Goal: Information Seeking & Learning: Learn about a topic

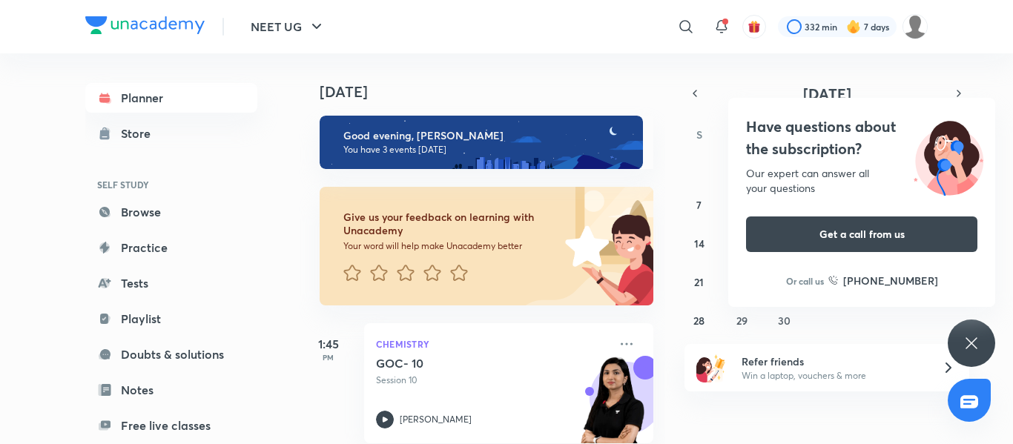
click at [966, 346] on icon at bounding box center [972, 343] width 18 height 18
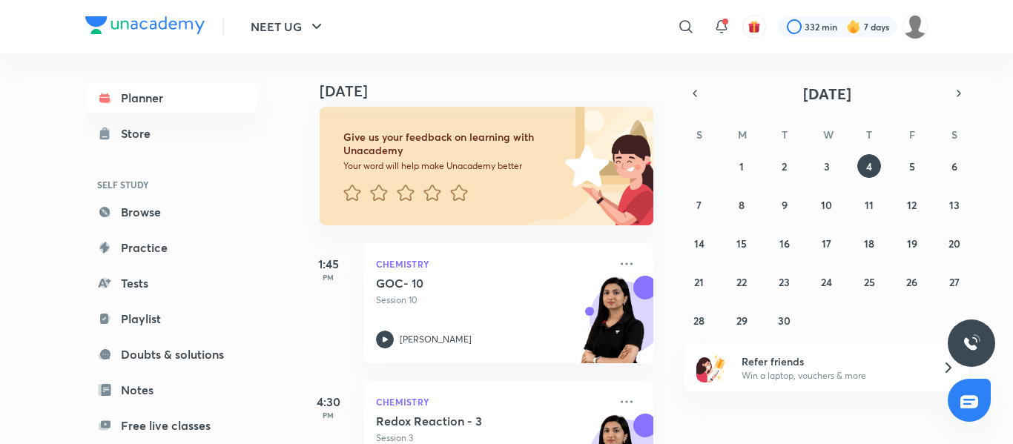
scroll to position [56, 0]
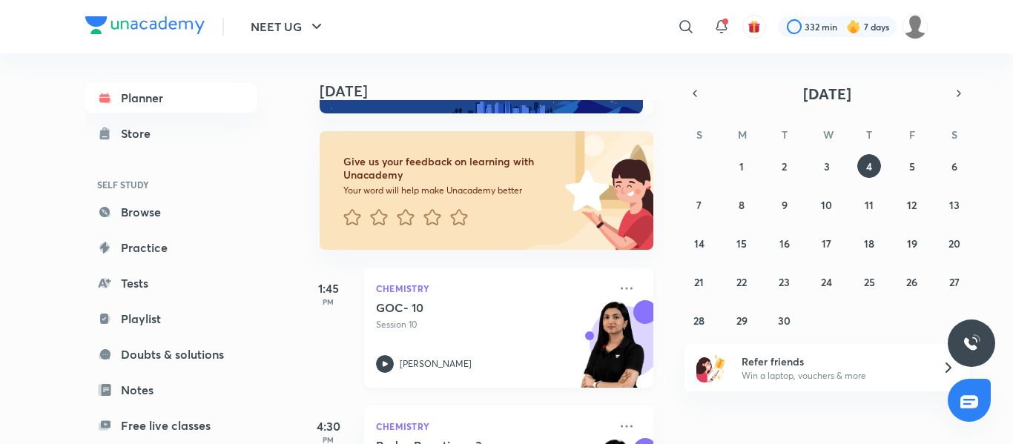
click at [424, 324] on p "Session 10" at bounding box center [492, 324] width 233 height 13
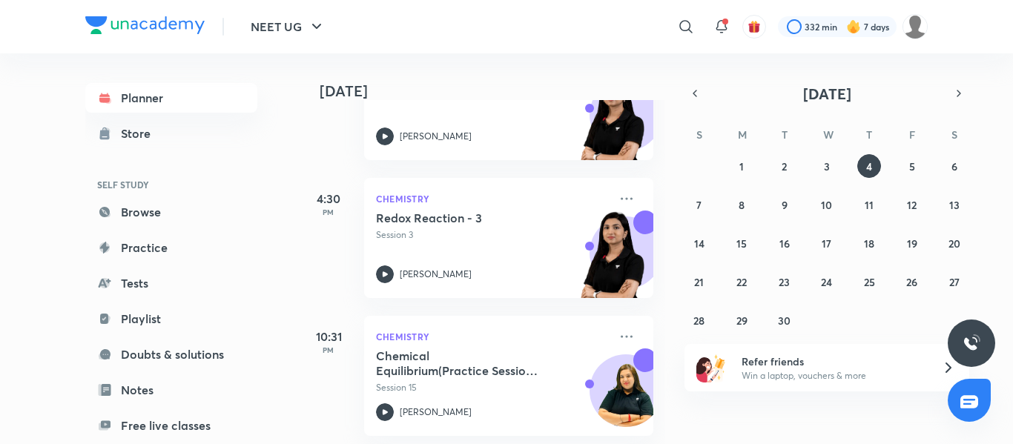
scroll to position [298, 0]
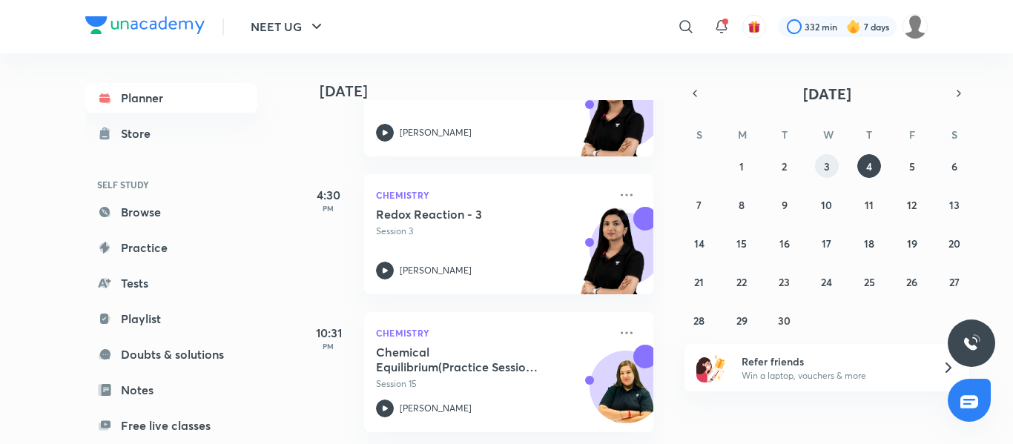
click at [822, 162] on button "3" at bounding box center [827, 166] width 24 height 24
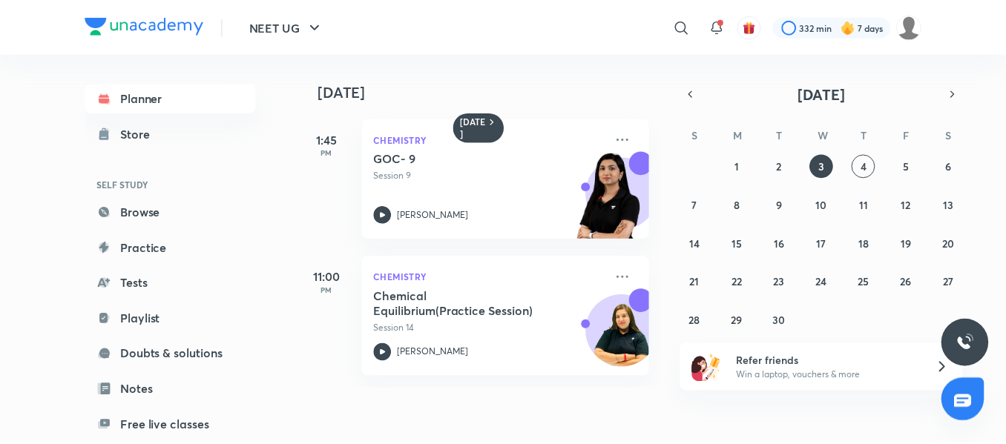
scroll to position [152, 0]
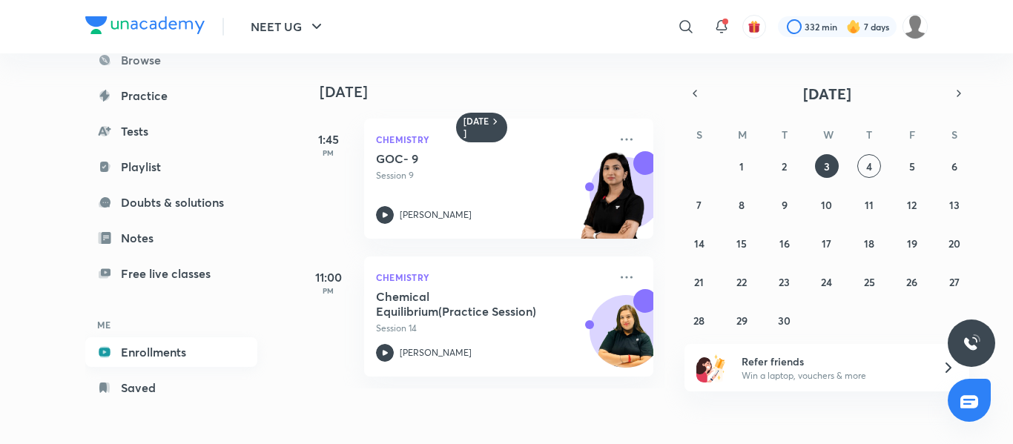
click at [143, 351] on link "Enrollments" at bounding box center [171, 352] width 172 height 30
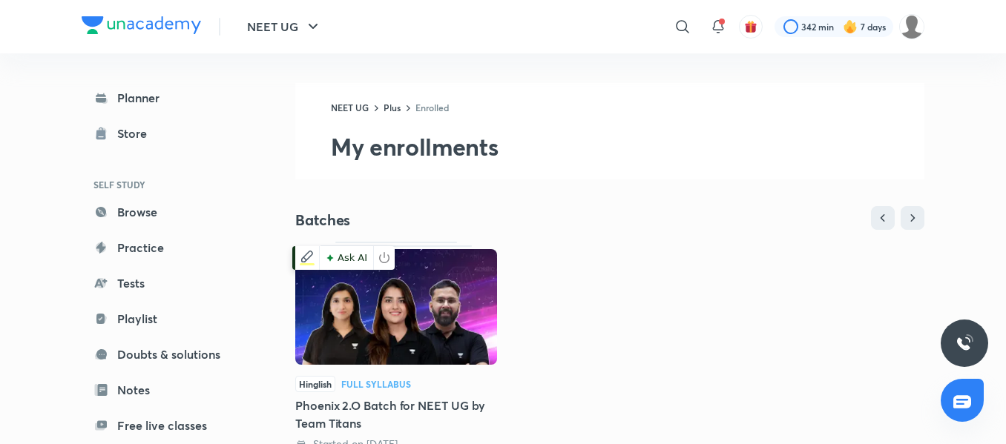
click at [363, 332] on img at bounding box center [396, 307] width 202 height 116
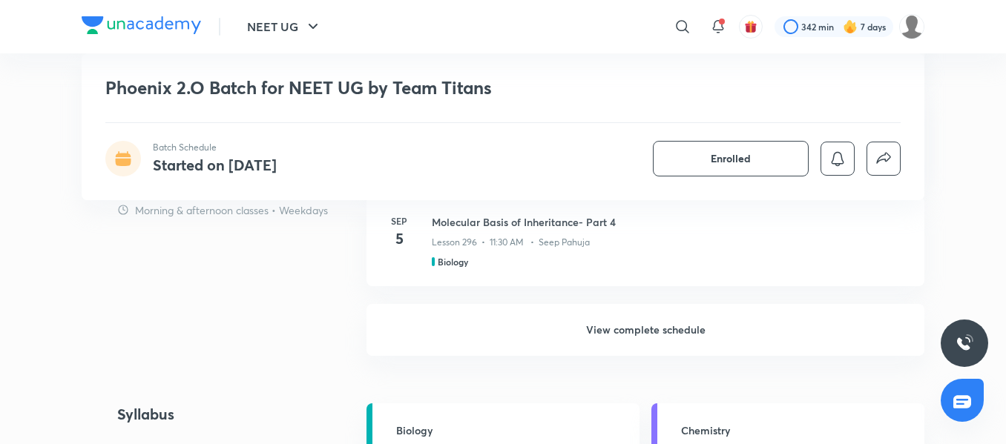
scroll to position [1382, 0]
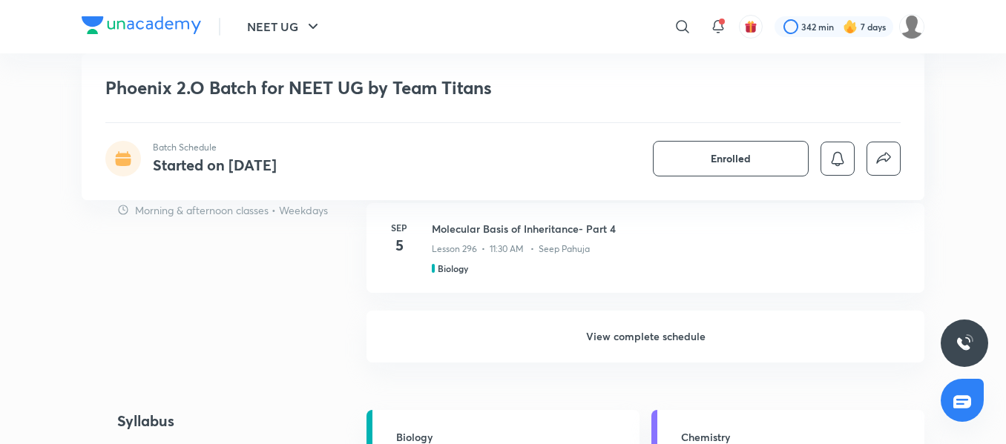
click at [729, 346] on h6 "View complete schedule" at bounding box center [645, 337] width 558 height 52
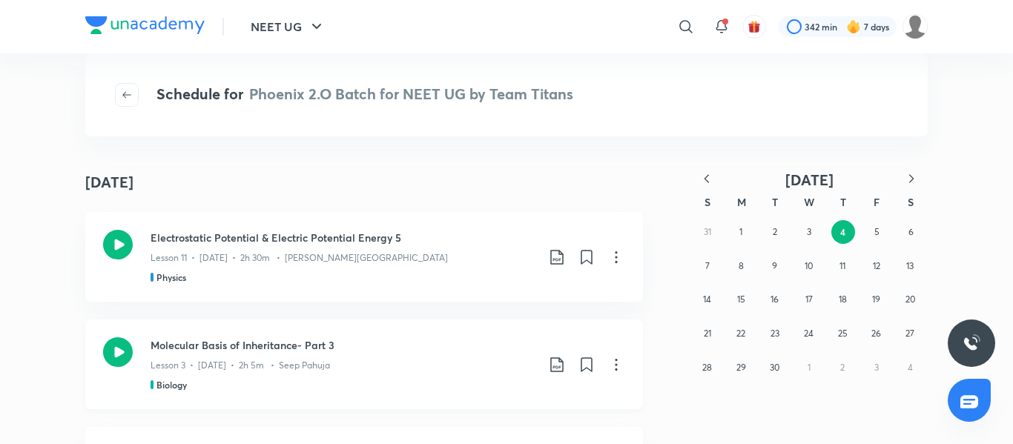
click at [335, 372] on div "Molecular Basis of Inheritance- Part 3 Lesson 3 • Sep 4 • 2h 5m • Seep Pahuja B…" at bounding box center [344, 364] width 386 height 54
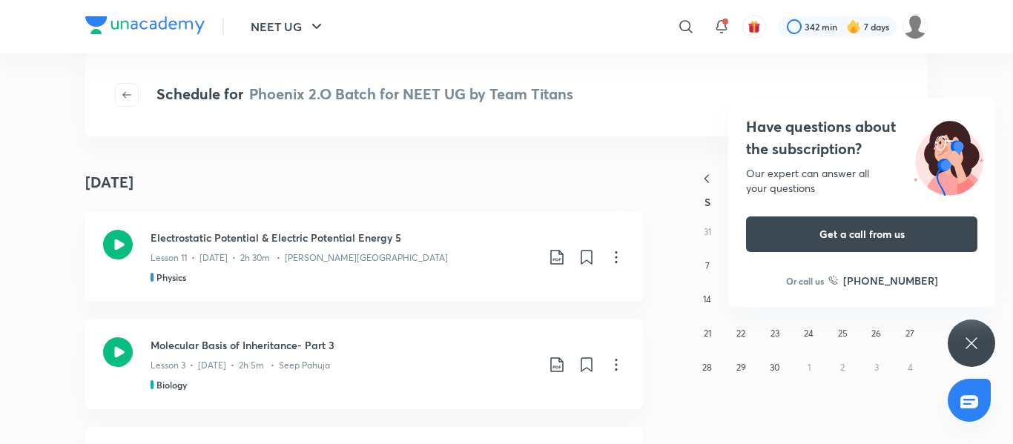
click at [974, 336] on icon at bounding box center [972, 343] width 18 height 18
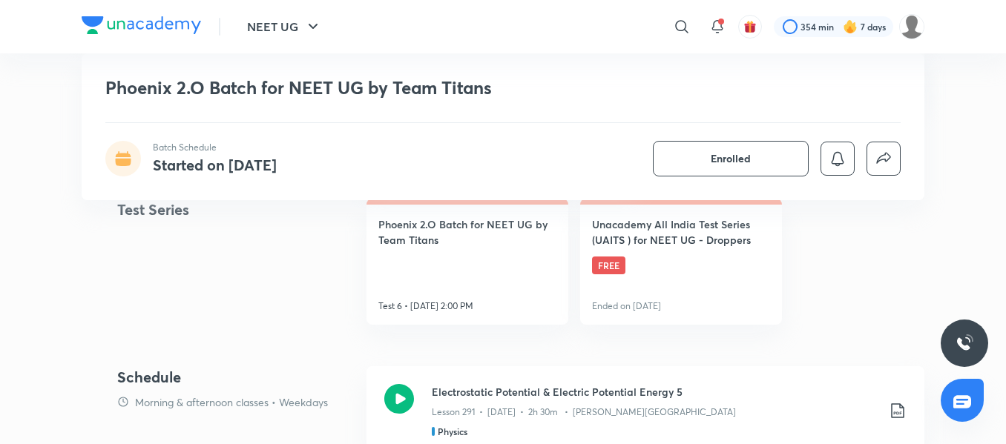
scroll to position [654, 0]
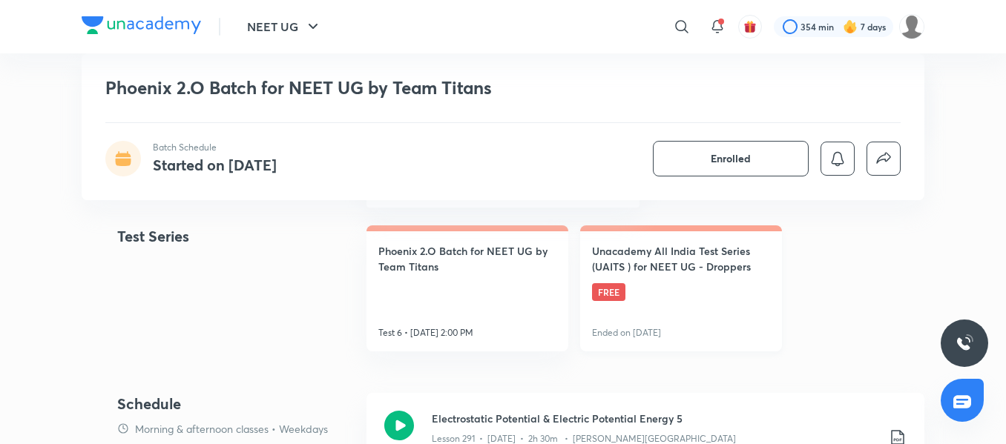
click at [624, 277] on link "Unacademy All India Test Series (UAITS ) for NEET UG - Droppers FREE Ended on A…" at bounding box center [681, 288] width 202 height 126
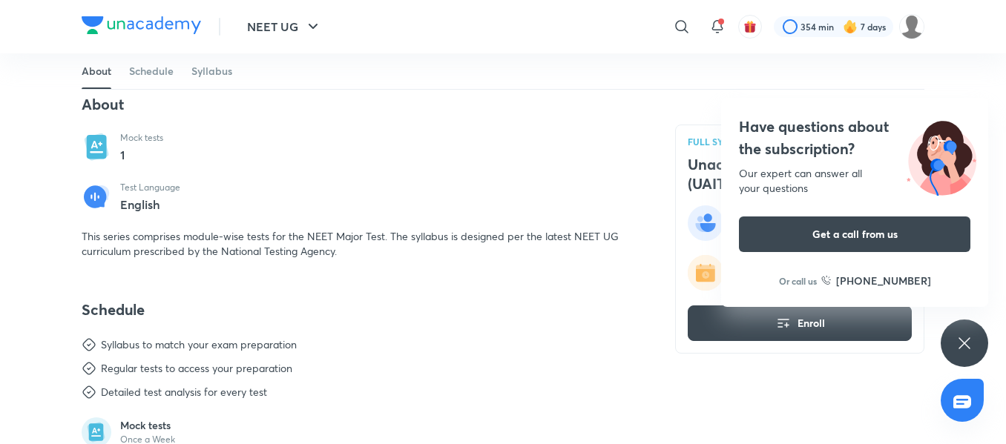
scroll to position [323, 0]
click at [956, 345] on icon at bounding box center [964, 343] width 18 height 18
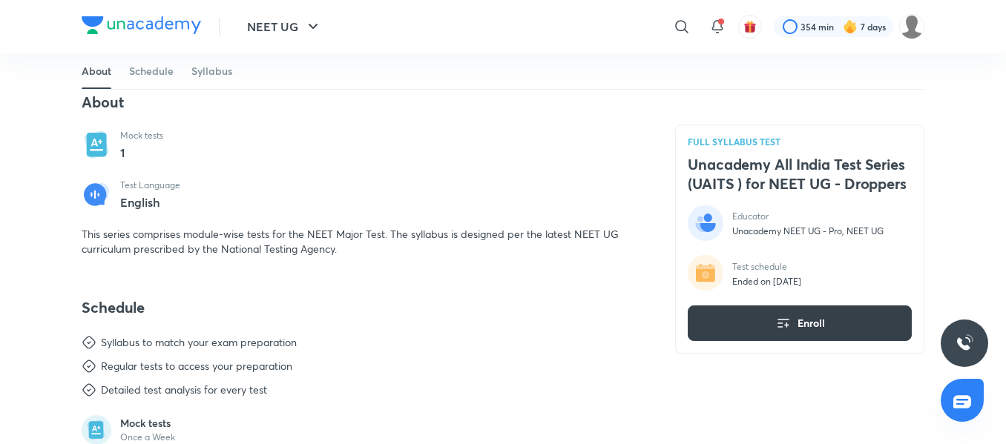
click at [842, 319] on button "Enroll" at bounding box center [799, 324] width 224 height 36
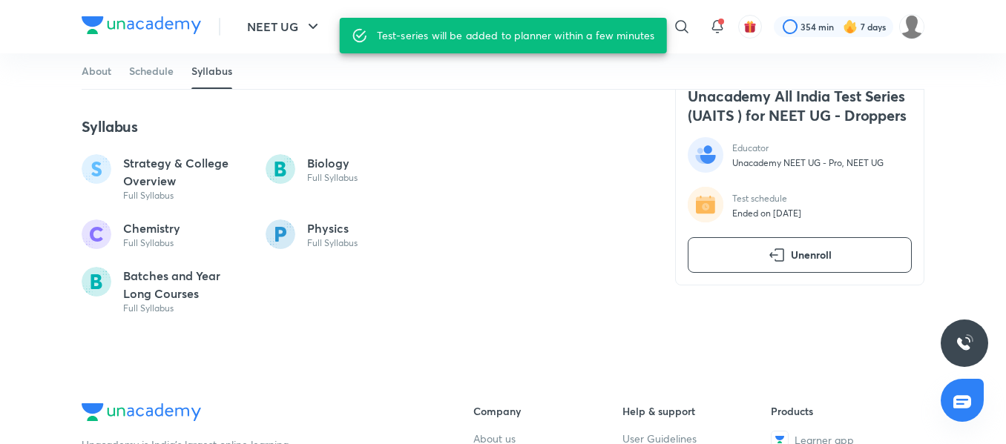
scroll to position [743, 0]
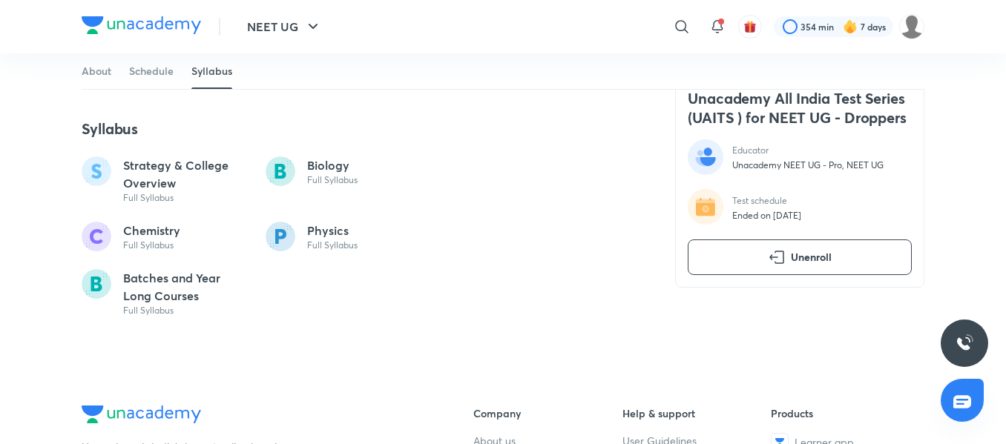
click at [104, 174] on circle at bounding box center [97, 171] width 30 height 30
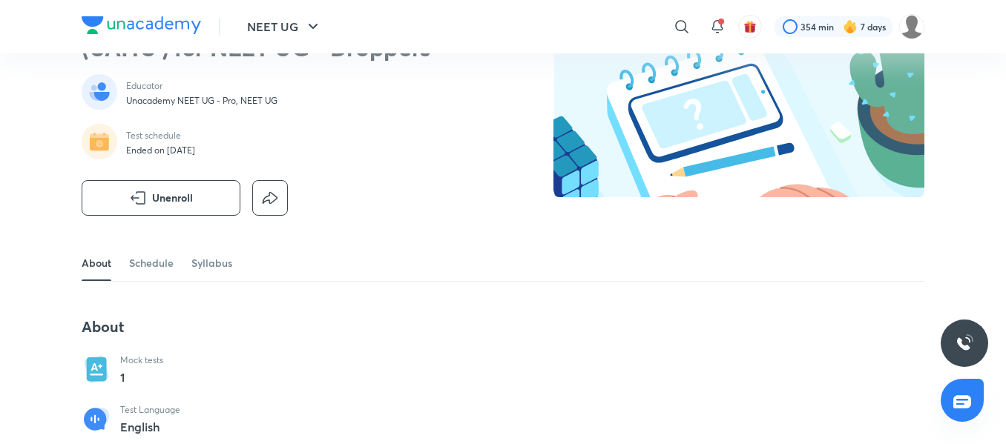
scroll to position [100, 0]
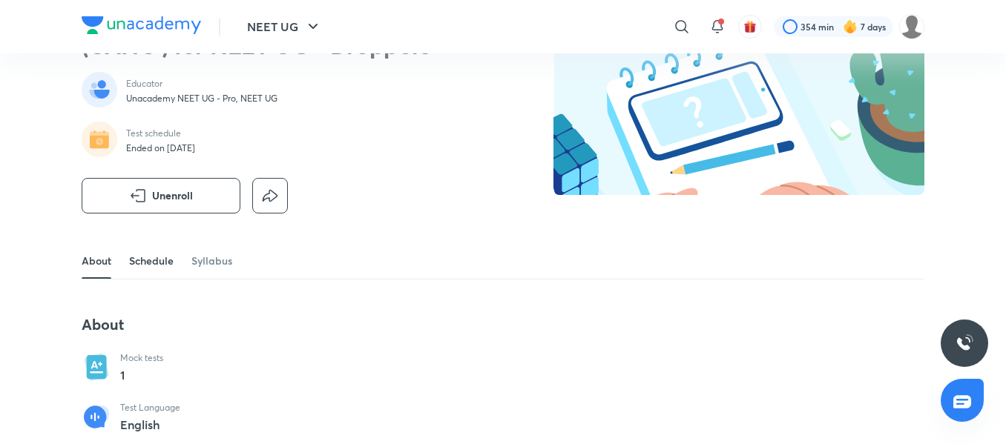
click at [155, 257] on link "Schedule" at bounding box center [151, 261] width 44 height 36
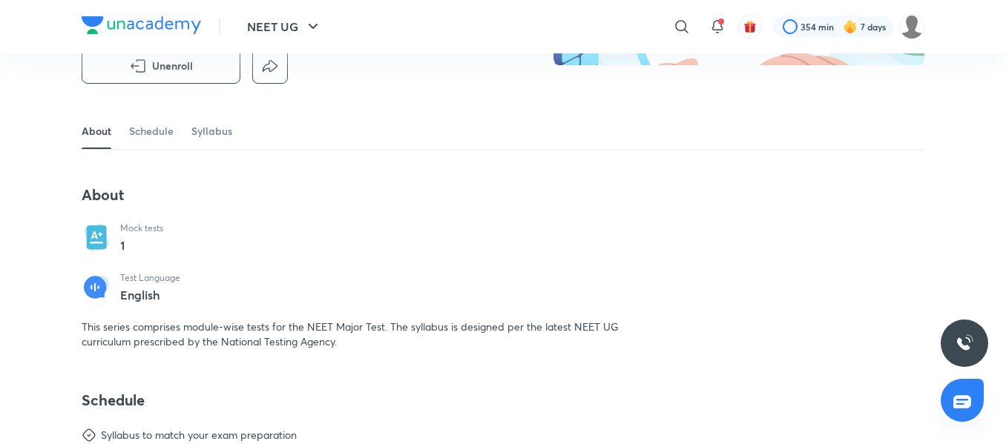
scroll to position [233, 0]
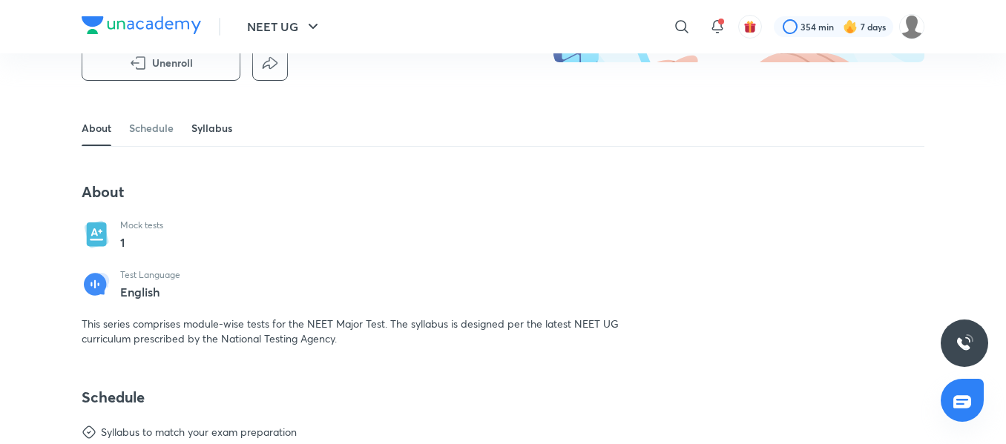
click at [211, 139] on link "Syllabus" at bounding box center [211, 128] width 41 height 36
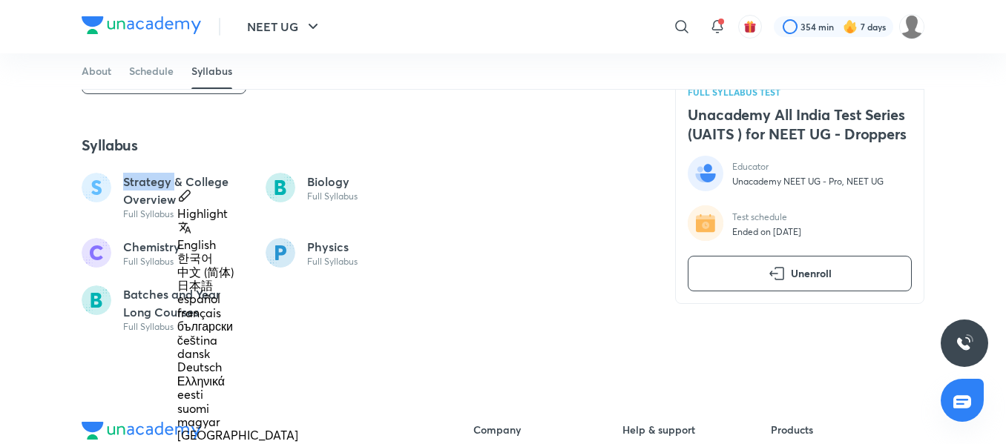
scroll to position [759, 0]
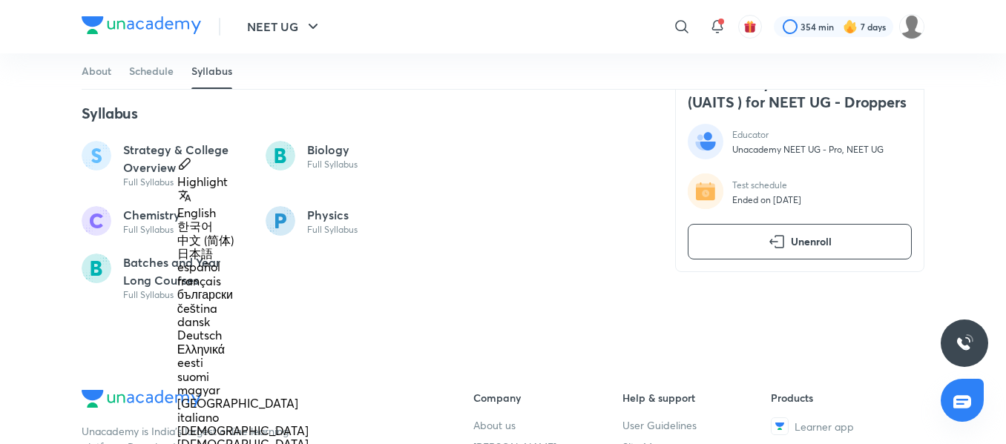
click at [517, 188] on div "Strategy & College Overview Full Syllabus Biology Full Syllabus Chemistry Full …" at bounding box center [361, 221] width 558 height 160
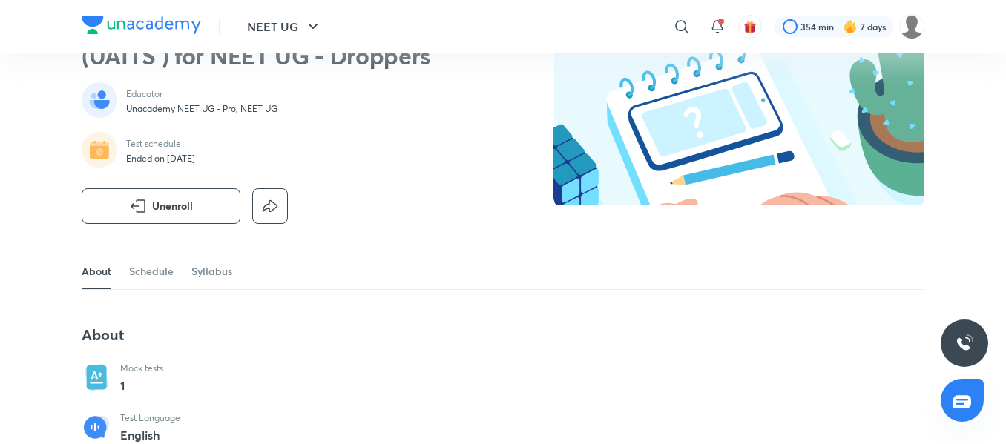
scroll to position [37, 0]
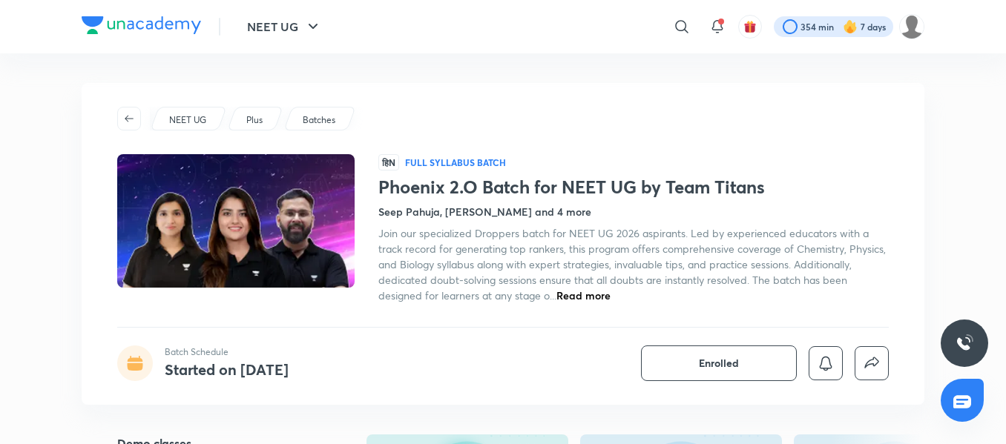
click at [799, 33] on div at bounding box center [832, 26] width 119 height 21
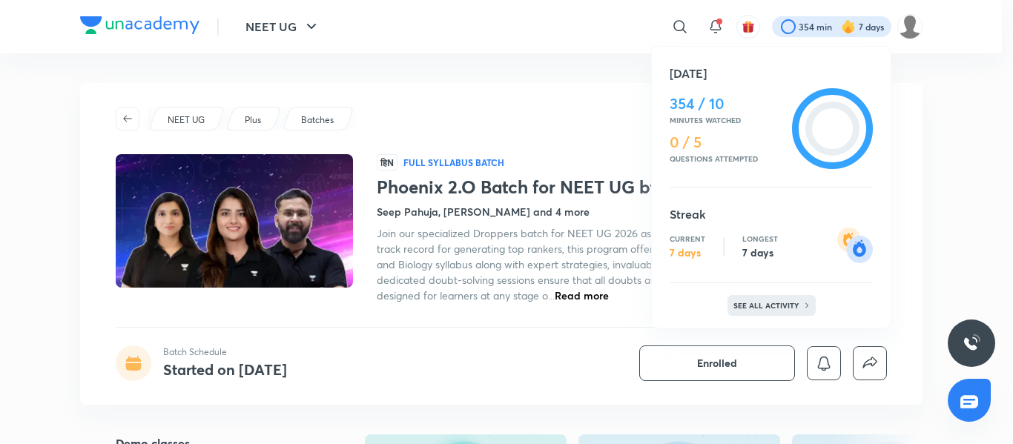
click at [745, 309] on p "See all activity" at bounding box center [767, 305] width 69 height 9
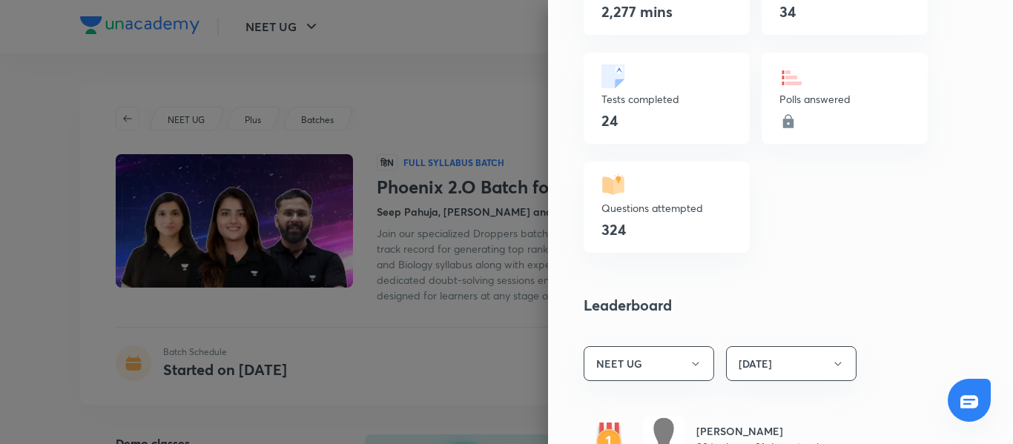
scroll to position [562, 0]
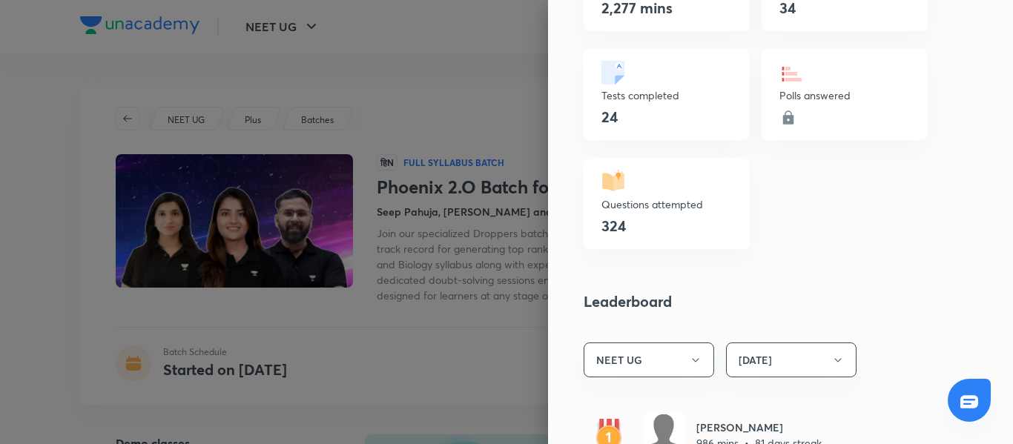
click at [793, 122] on div "Polls answered" at bounding box center [845, 94] width 166 height 91
click at [779, 120] on icon at bounding box center [788, 118] width 18 height 18
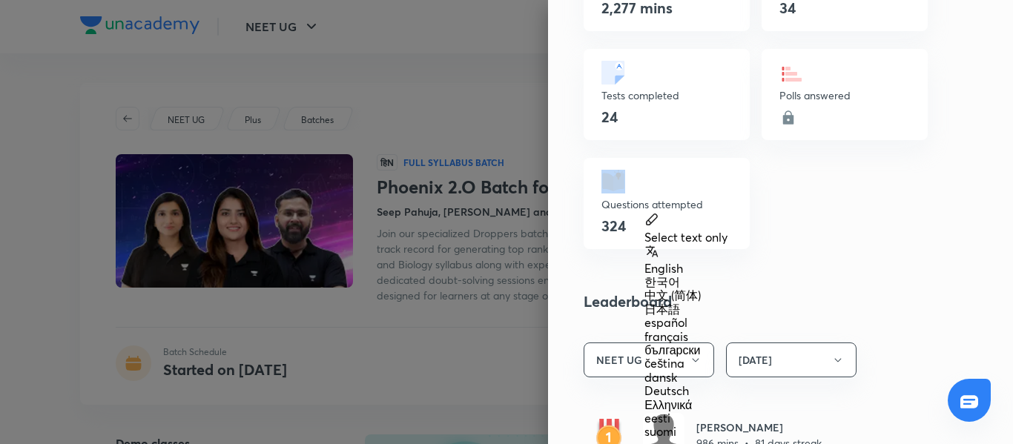
click at [779, 120] on icon at bounding box center [788, 118] width 18 height 18
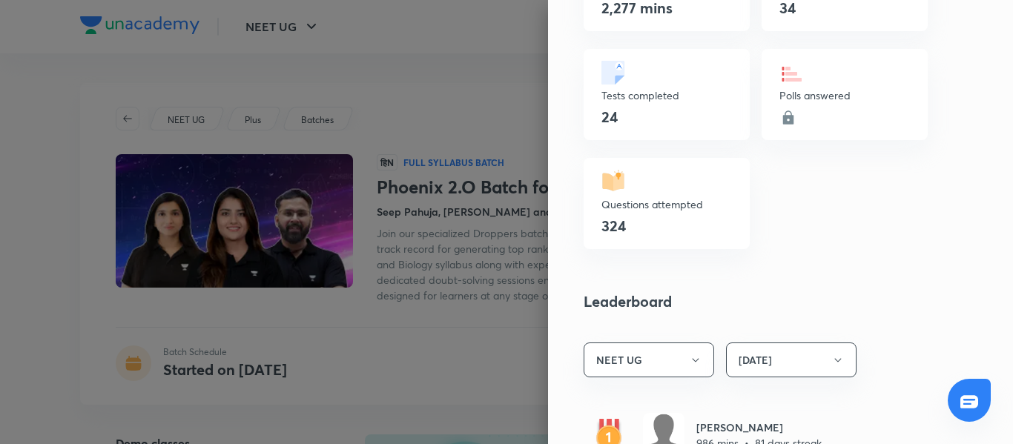
click at [779, 120] on icon at bounding box center [788, 118] width 18 height 18
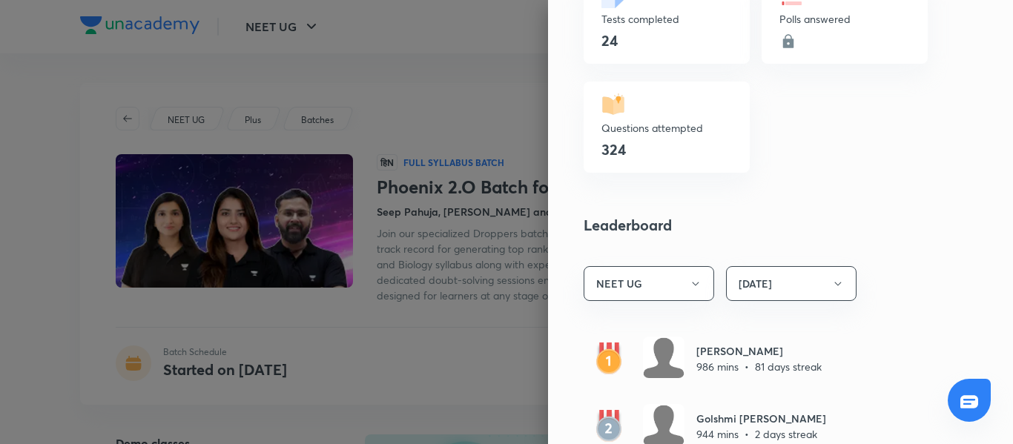
scroll to position [900, 0]
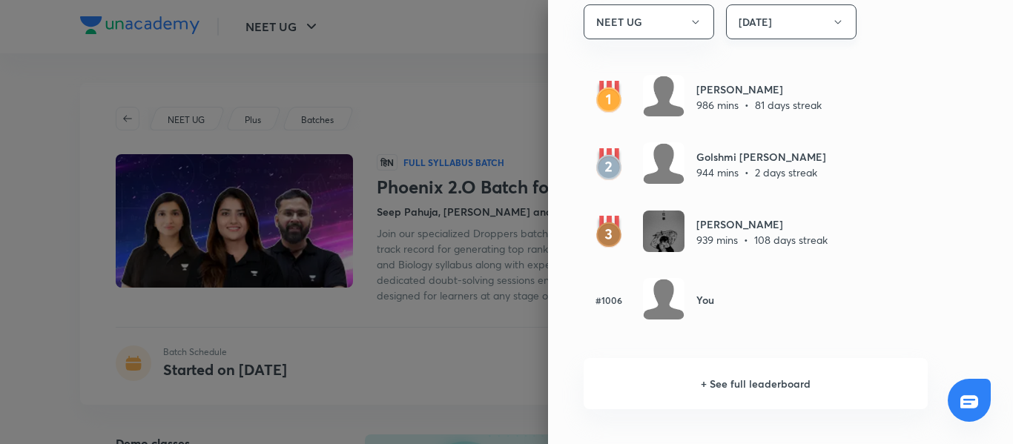
click at [759, 18] on button "Today" at bounding box center [791, 21] width 131 height 35
click at [747, 102] on span "Last 7 days" at bounding box center [779, 95] width 111 height 16
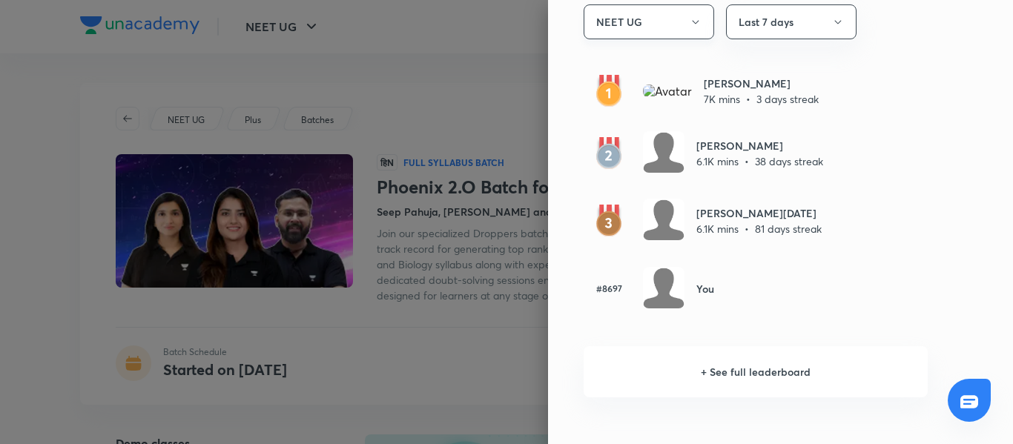
click at [644, 23] on button "NEET UG" at bounding box center [649, 21] width 131 height 35
click at [757, 24] on div at bounding box center [506, 222] width 1013 height 444
click at [757, 24] on button "Last 7 days" at bounding box center [791, 21] width 131 height 35
click at [747, 73] on span "Today" at bounding box center [779, 67] width 111 height 16
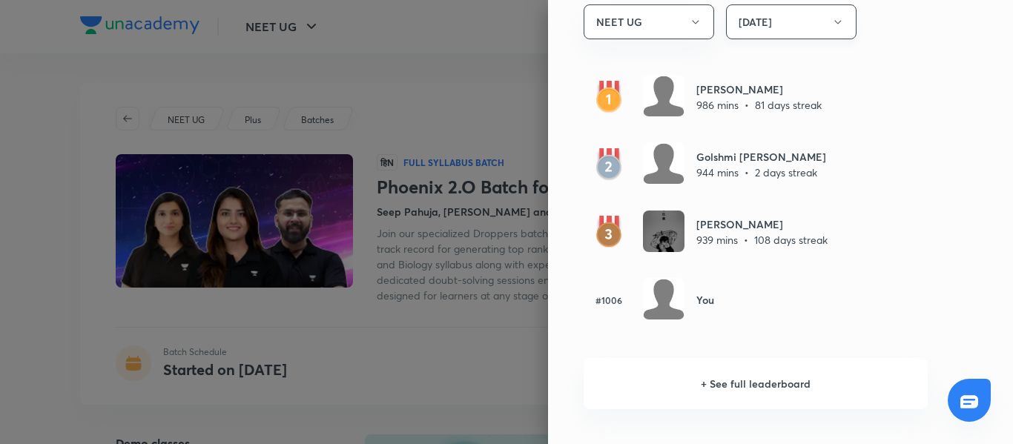
click at [832, 17] on icon "button" at bounding box center [838, 22] width 12 height 12
click at [752, 122] on span "Last 30 days" at bounding box center [779, 122] width 111 height 16
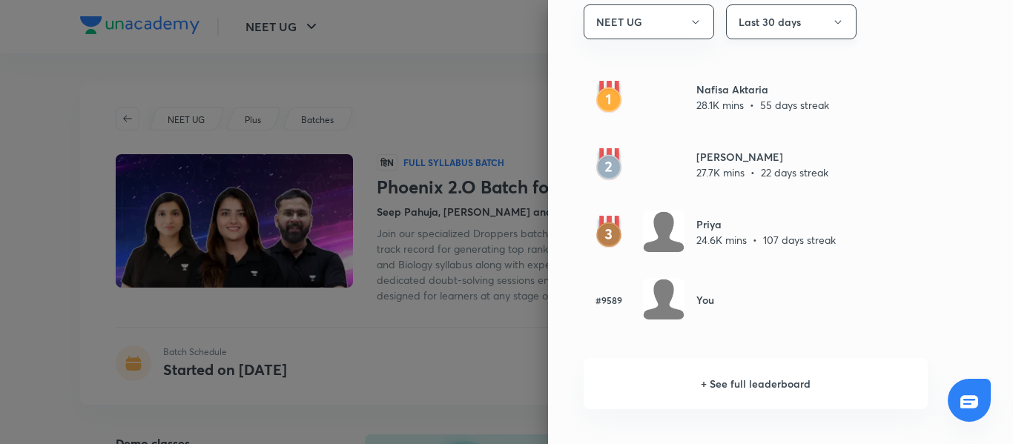
click at [776, 27] on button "Last 30 days" at bounding box center [791, 21] width 131 height 35
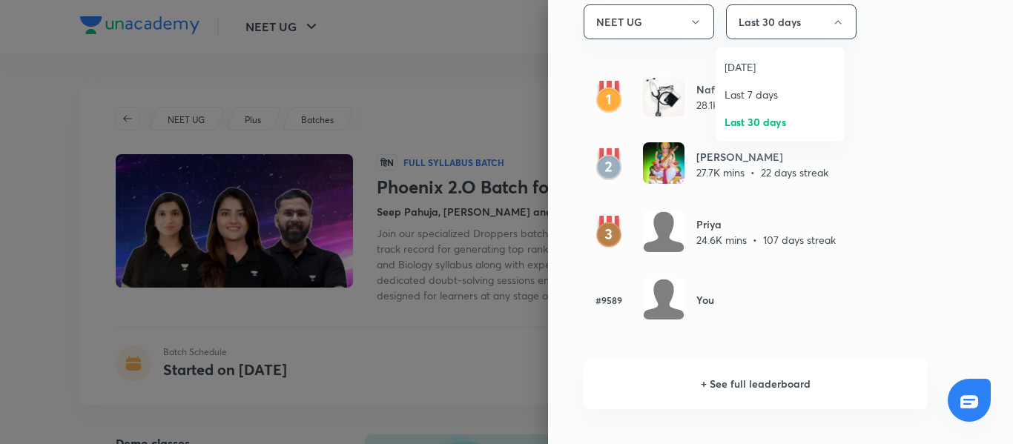
click at [744, 65] on span "Today" at bounding box center [779, 67] width 111 height 16
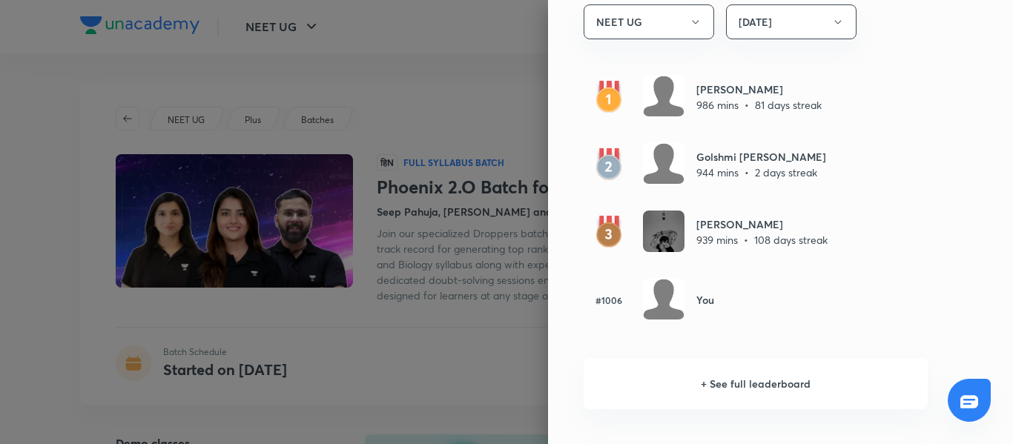
click at [722, 386] on h6 "+ See full leaderboard" at bounding box center [756, 383] width 344 height 51
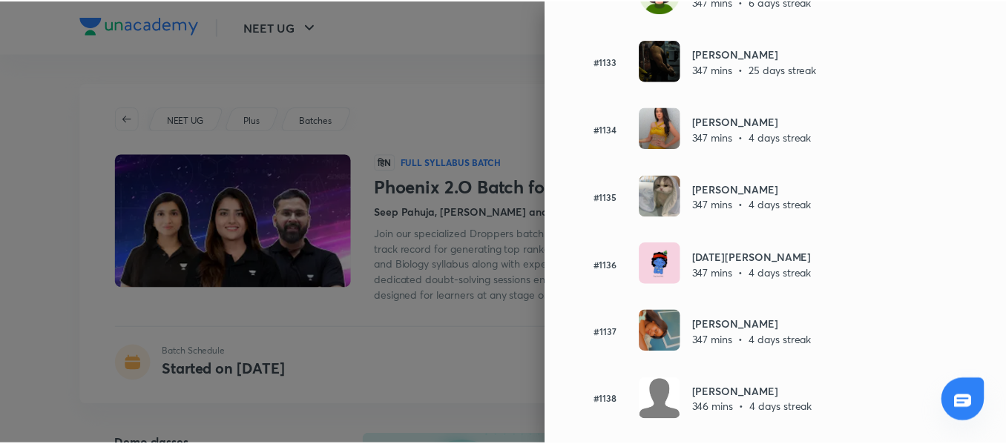
scroll to position [76367, 0]
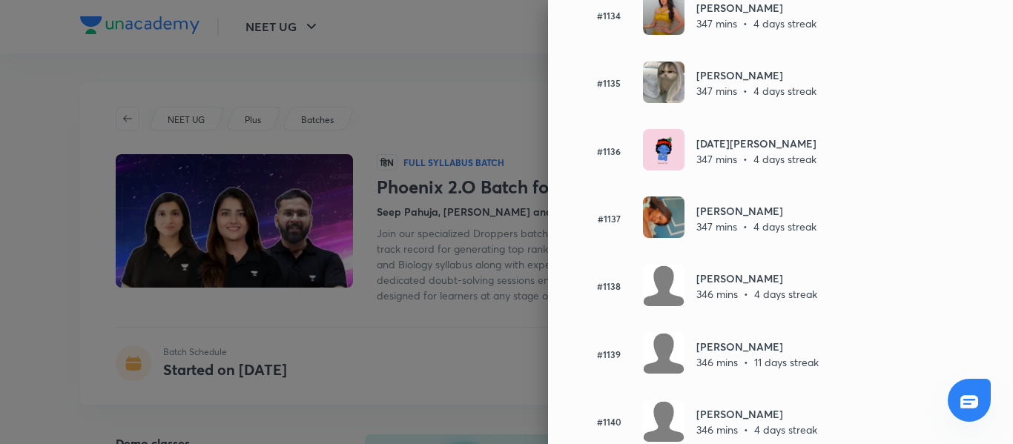
click at [475, 75] on div at bounding box center [506, 222] width 1013 height 444
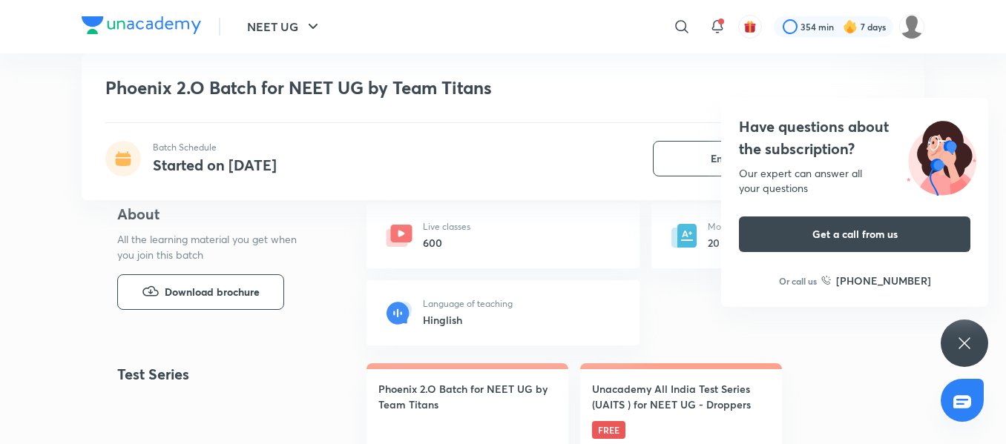
scroll to position [522, 0]
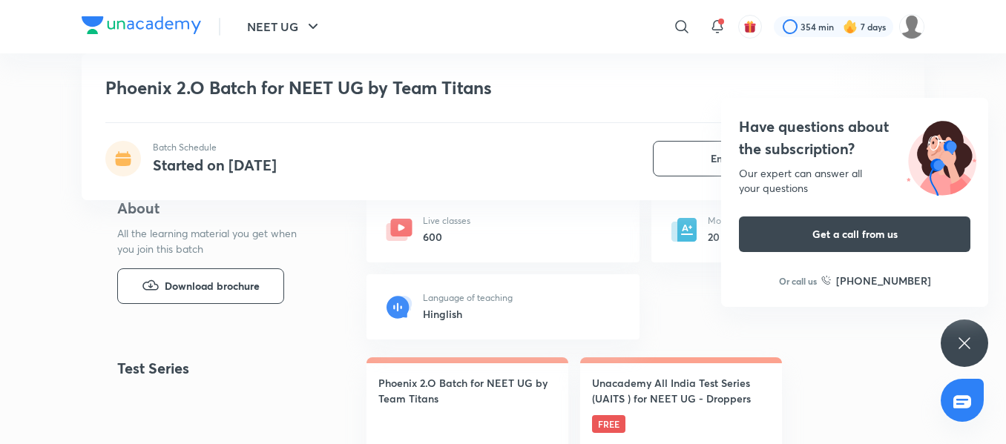
click at [969, 323] on div "Have questions about the subscription? Our expert can answer all your questions…" at bounding box center [963, 343] width 47 height 47
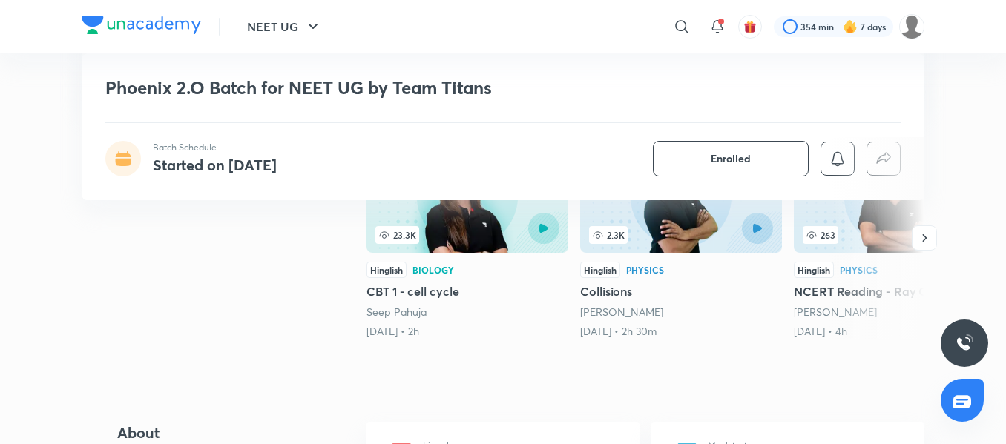
scroll to position [304, 0]
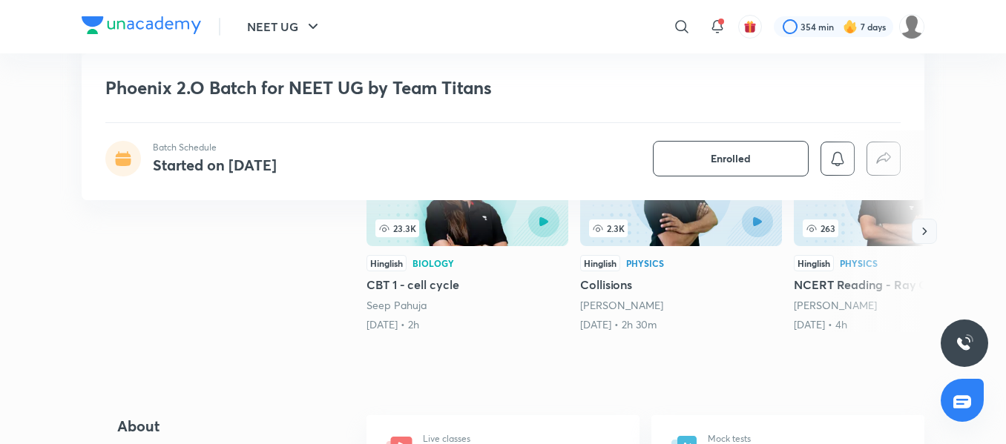
click at [926, 233] on icon "button" at bounding box center [924, 231] width 15 height 15
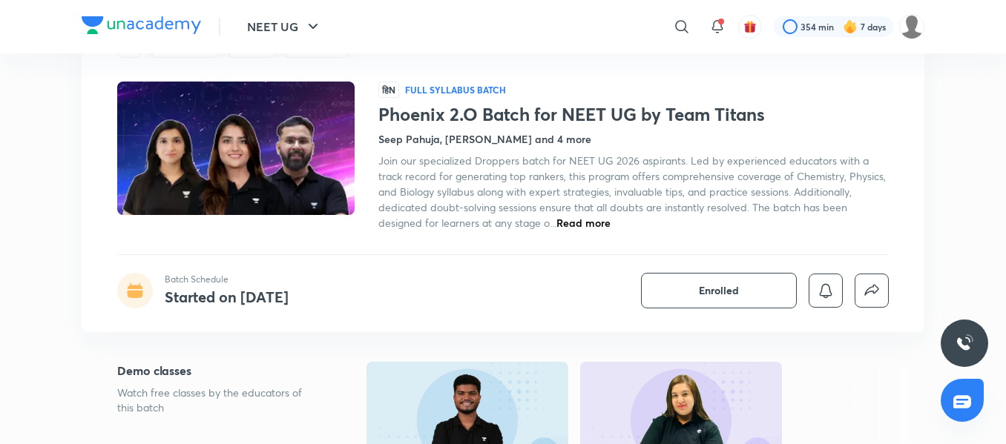
scroll to position [0, 0]
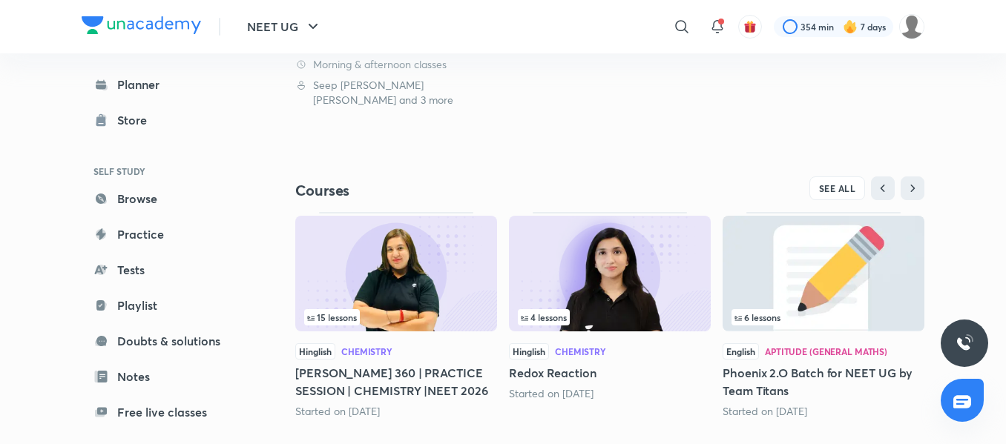
scroll to position [426, 0]
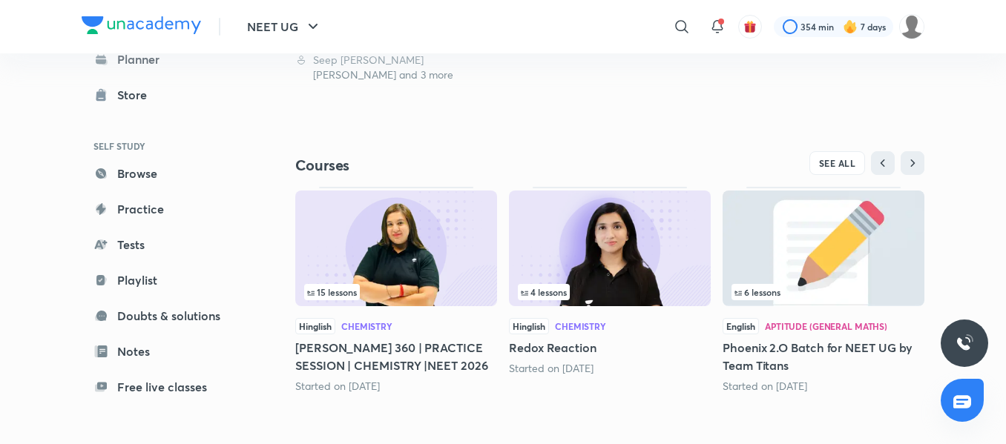
click at [826, 329] on div "Aptitude (General Maths)" at bounding box center [826, 326] width 122 height 9
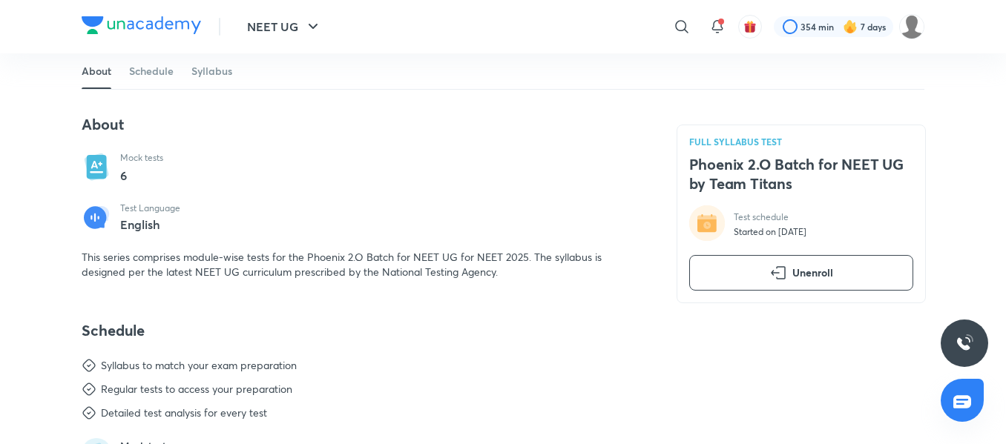
scroll to position [294, 0]
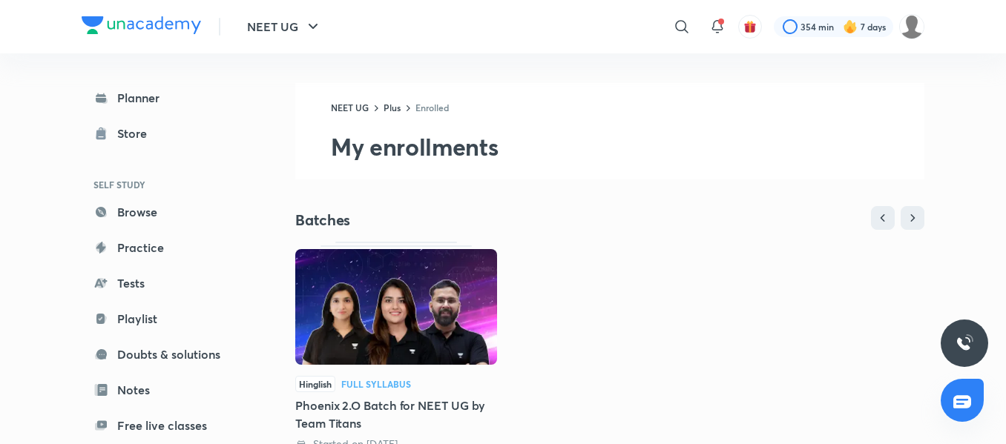
drag, startPoint x: 276, startPoint y: 76, endPoint x: 73, endPoint y: 107, distance: 205.4
click at [73, 107] on div "NEET UG ​ 354 min 7 days Planner Store SELF STUDY Browse Practice Tests Playlis…" at bounding box center [503, 423] width 1006 height 846
click at [6, 124] on div "NEET UG ​ 354 min 7 days Planner Store SELF STUDY Browse Practice Tests Playlis…" at bounding box center [503, 423] width 1006 height 846
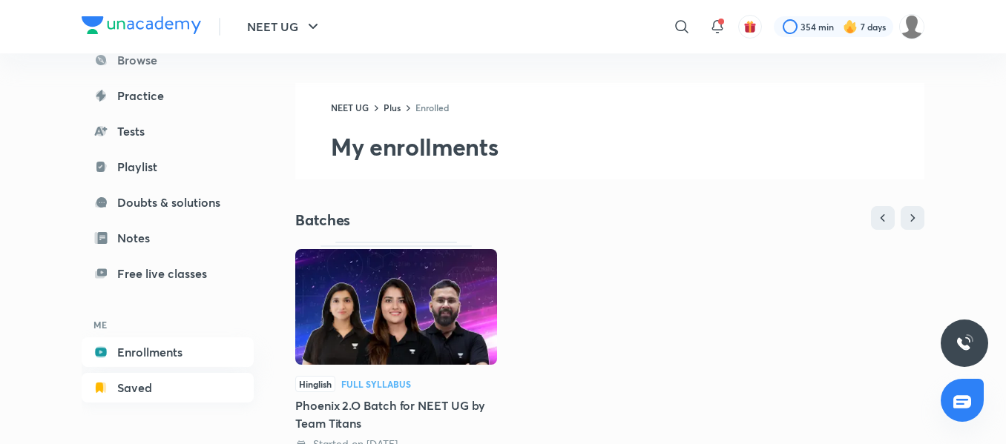
click at [151, 394] on link "Saved" at bounding box center [168, 388] width 172 height 30
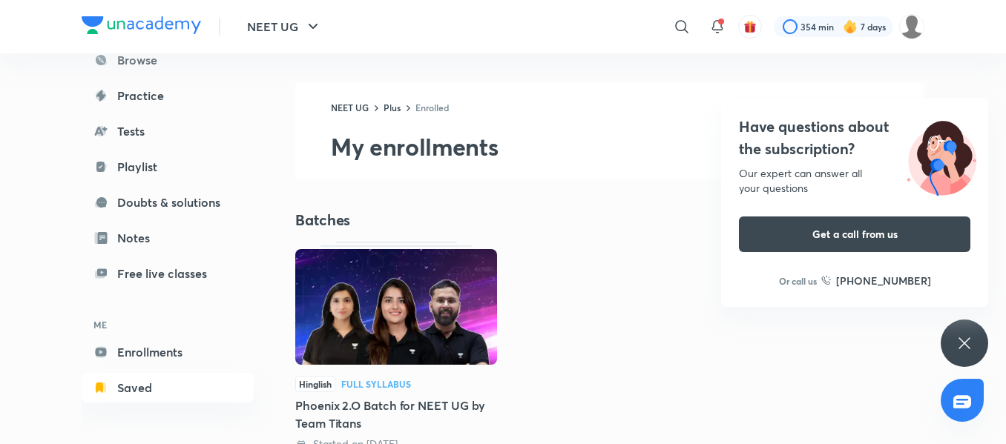
click at [965, 348] on icon at bounding box center [964, 343] width 18 height 18
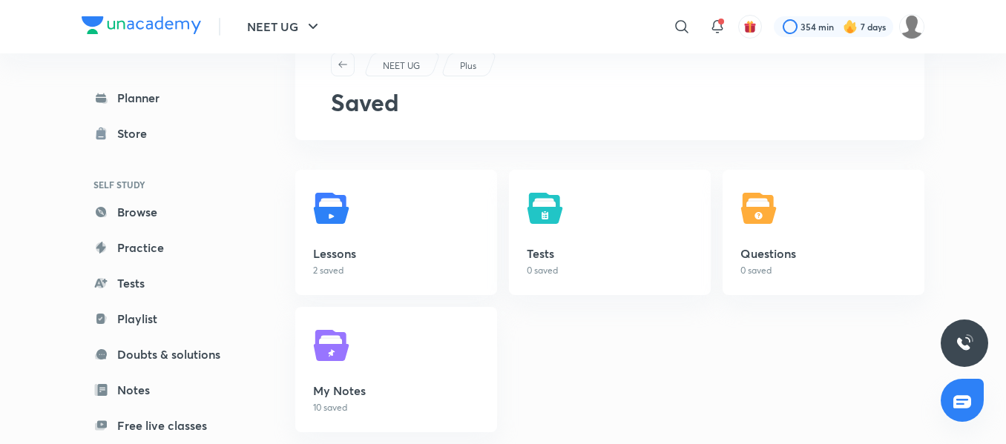
scroll to position [69, 0]
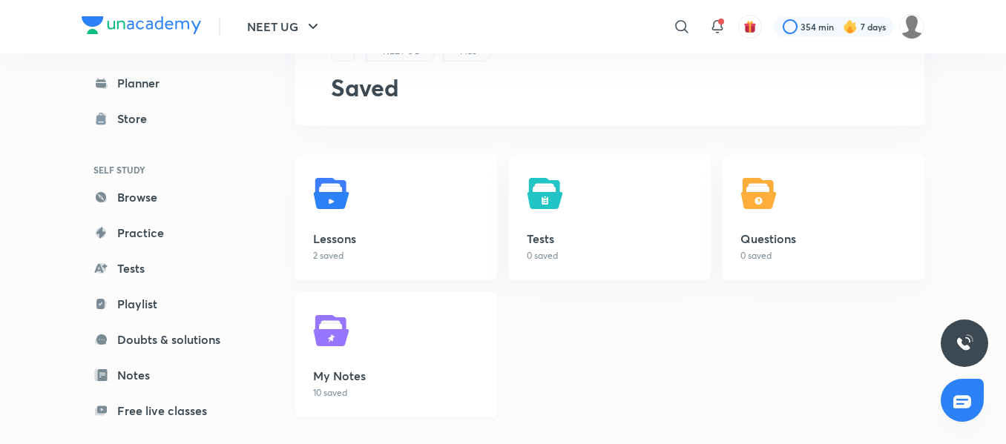
click at [375, 344] on link "My Notes 10 saved" at bounding box center [396, 354] width 202 height 125
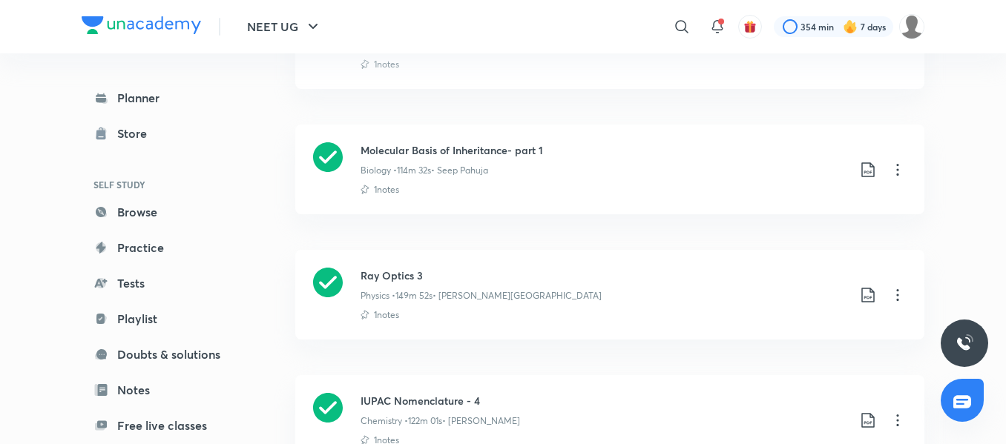
scroll to position [245, 0]
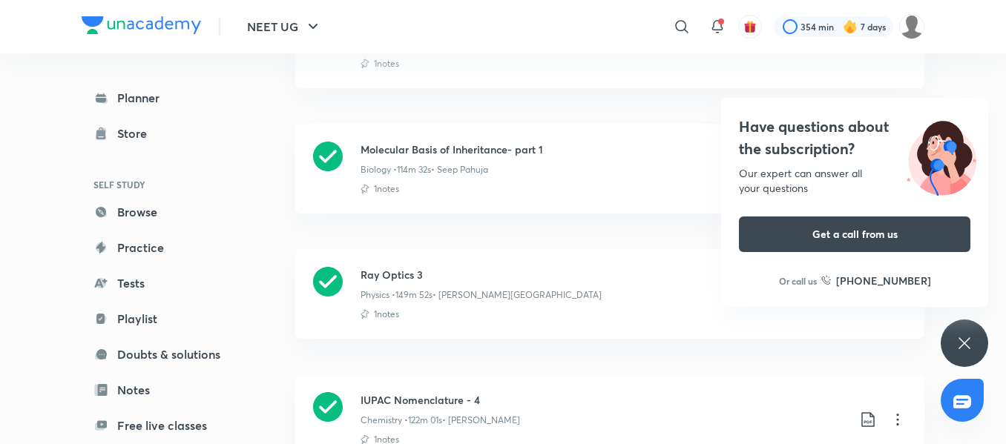
click at [971, 345] on icon at bounding box center [964, 343] width 18 height 18
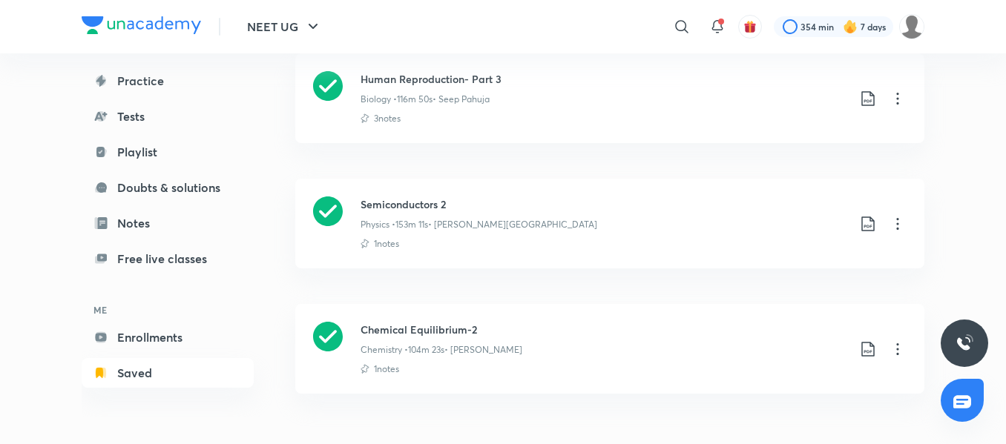
scroll to position [116, 0]
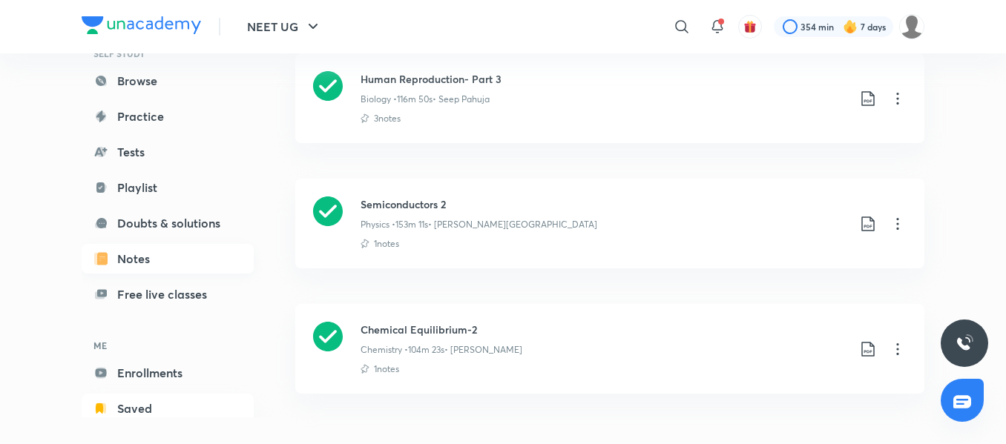
click at [151, 253] on link "Notes" at bounding box center [168, 259] width 172 height 30
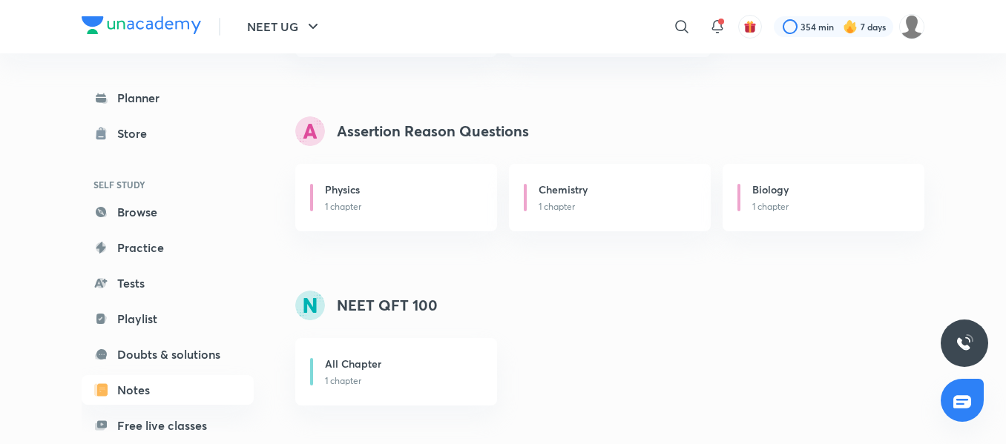
scroll to position [1227, 0]
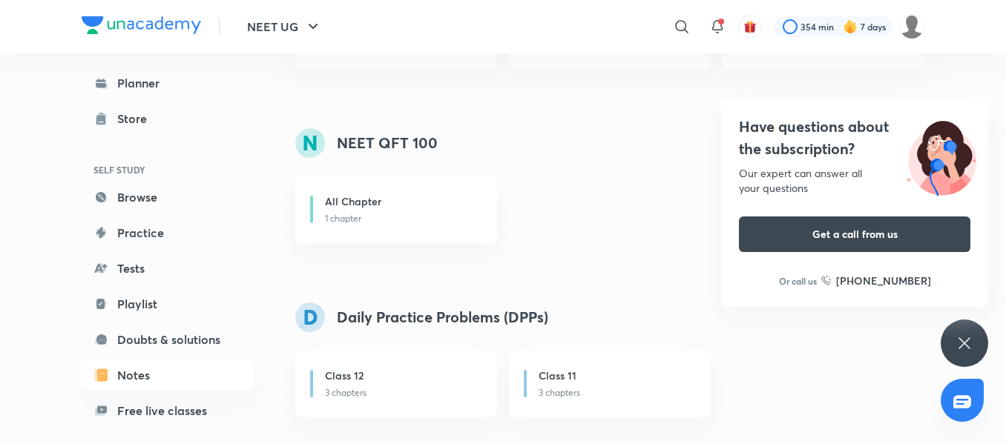
click at [968, 348] on icon at bounding box center [963, 342] width 11 height 11
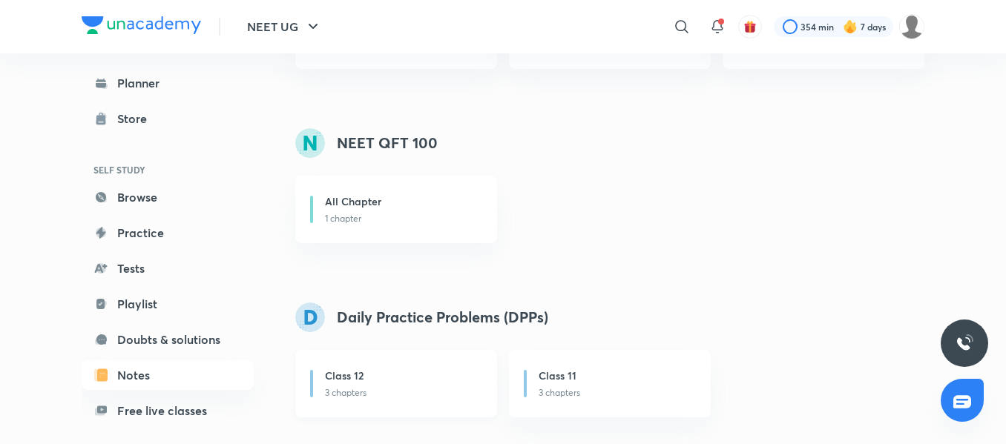
click at [349, 383] on div "Class 12" at bounding box center [402, 377] width 154 height 19
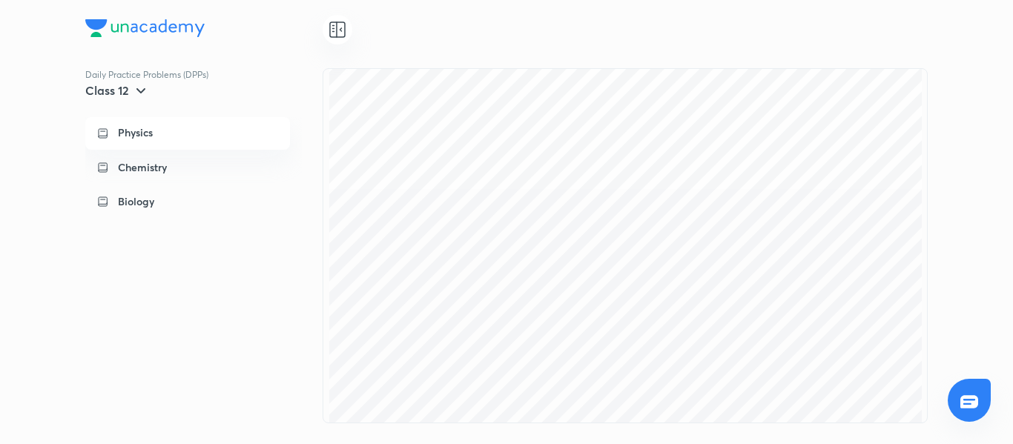
scroll to position [69605, 0]
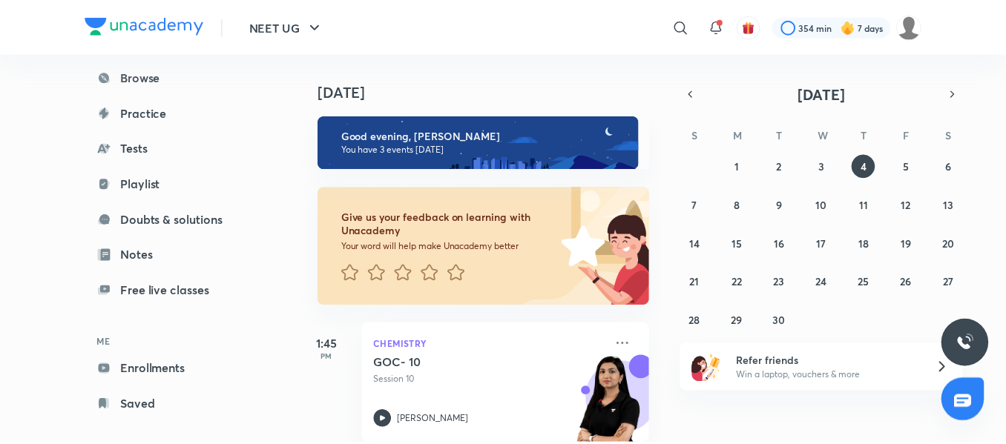
scroll to position [152, 0]
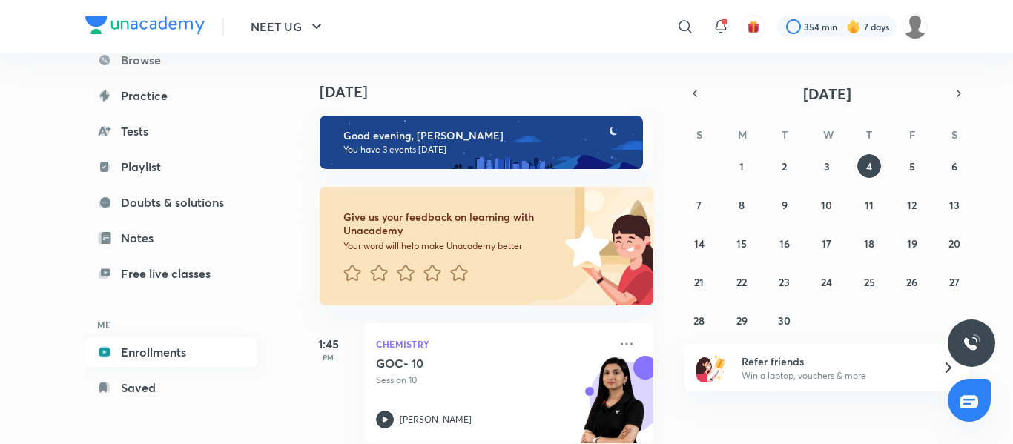
click at [208, 360] on link "Enrollments" at bounding box center [171, 352] width 172 height 30
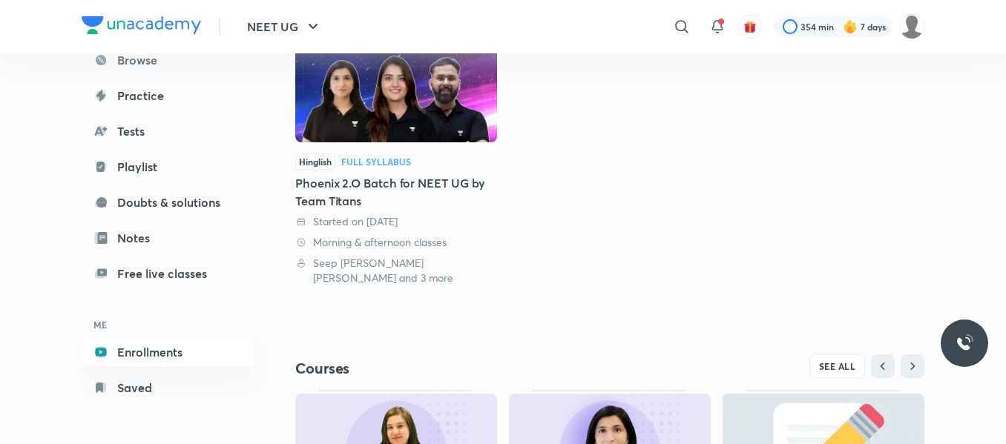
scroll to position [159, 0]
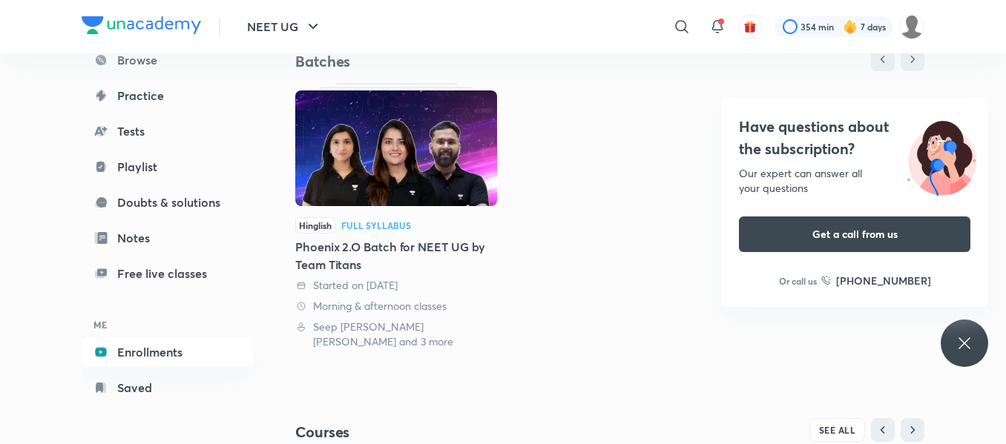
click at [970, 347] on icon at bounding box center [964, 343] width 18 height 18
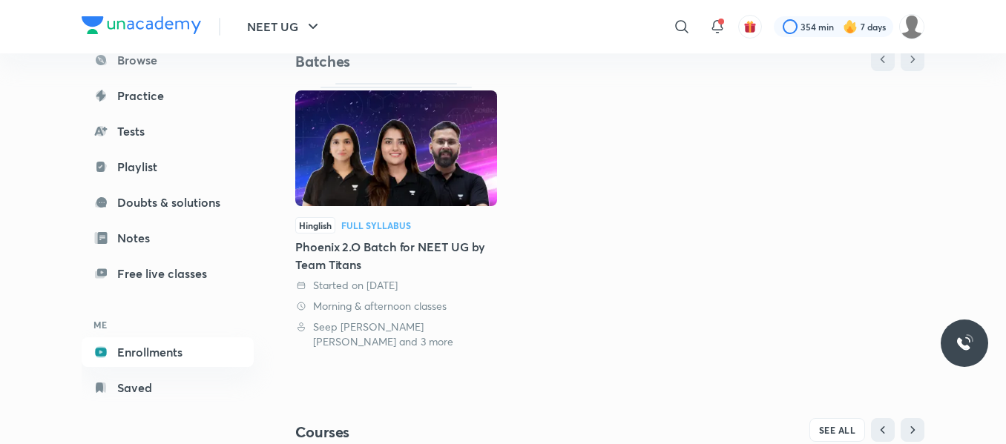
click at [433, 227] on div "Hinglish Full Syllabus" at bounding box center [396, 225] width 202 height 16
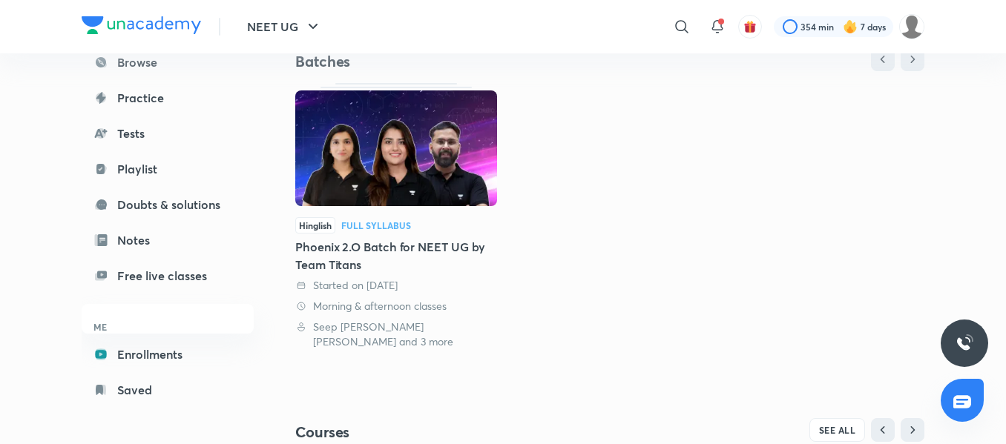
scroll to position [152, 0]
click at [211, 246] on link "Notes" at bounding box center [168, 238] width 172 height 30
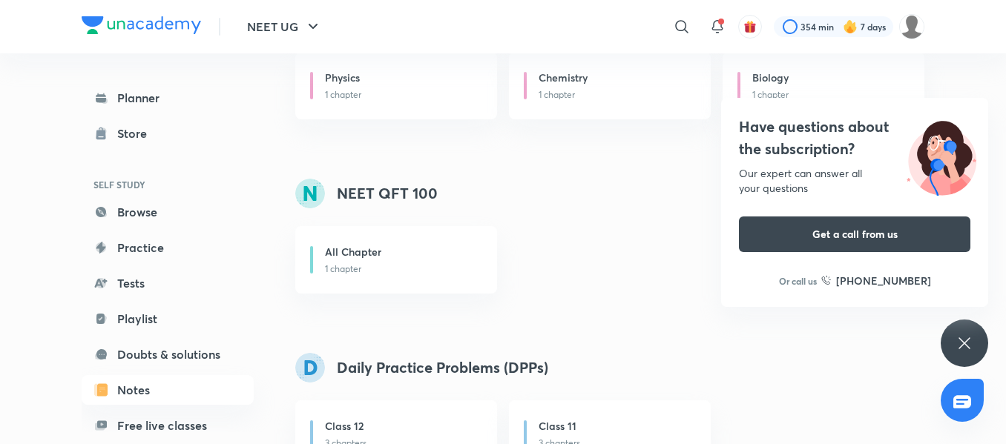
scroll to position [1182, 0]
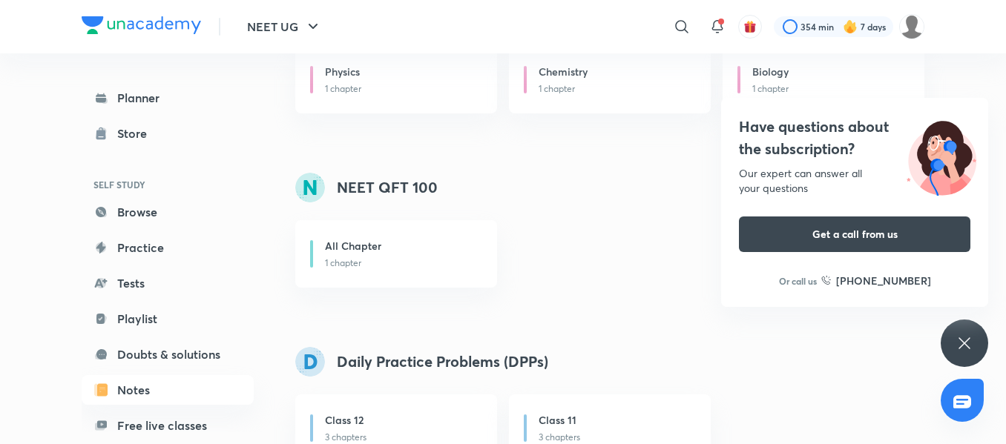
click at [963, 354] on div "Have questions about the subscription? Our expert can answer all your questions…" at bounding box center [963, 343] width 47 height 47
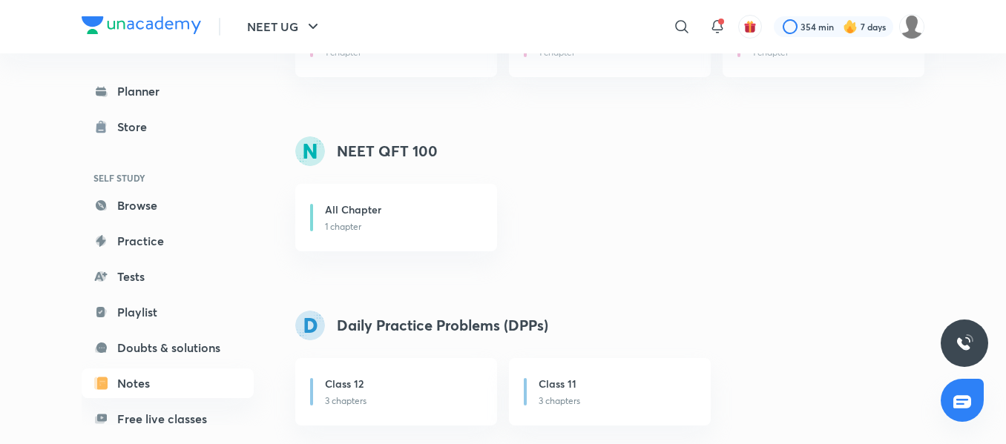
scroll to position [1227, 0]
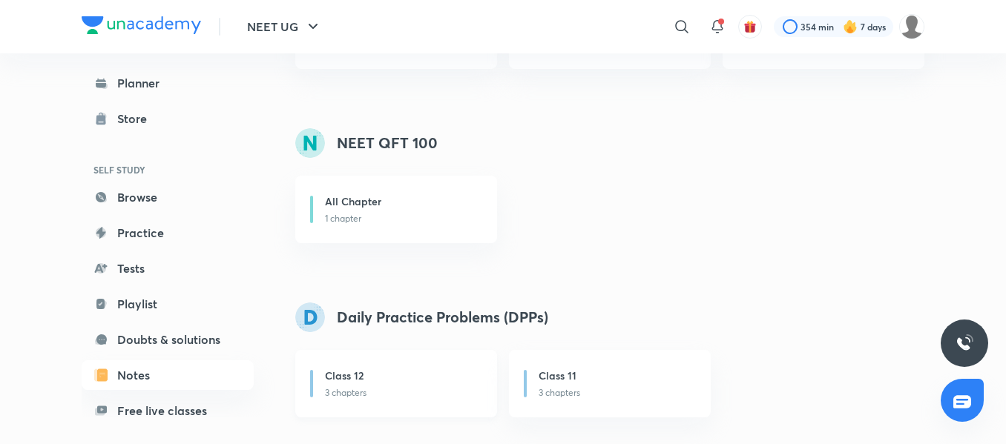
click at [340, 396] on p "3 chapters" at bounding box center [402, 392] width 154 height 13
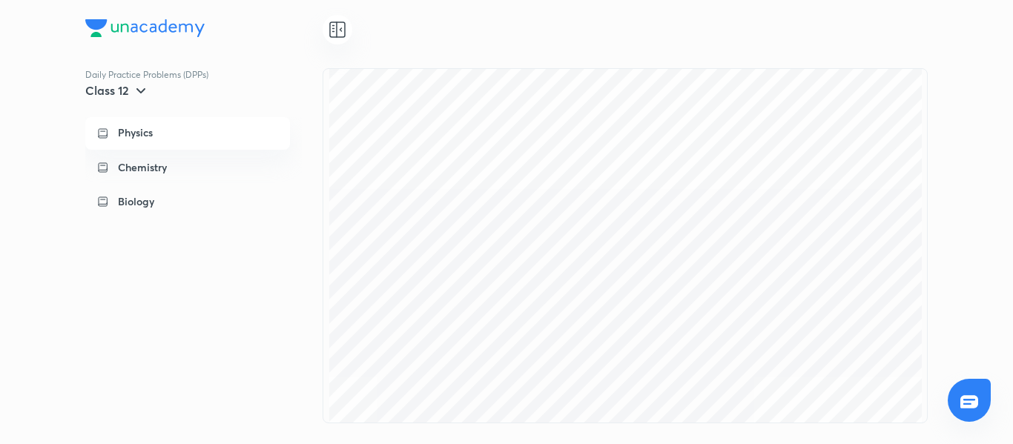
scroll to position [81712, 0]
click at [963, 86] on div "Daily Practice Problems (DPPs) Class 12 Physics Chemistry Biology" at bounding box center [506, 222] width 1013 height 444
click at [249, 302] on div "Daily Practice Problems (DPPs) Class 12 Physics Chemistry Biology" at bounding box center [203, 245] width 237 height 355
